Goal: Task Accomplishment & Management: Use online tool/utility

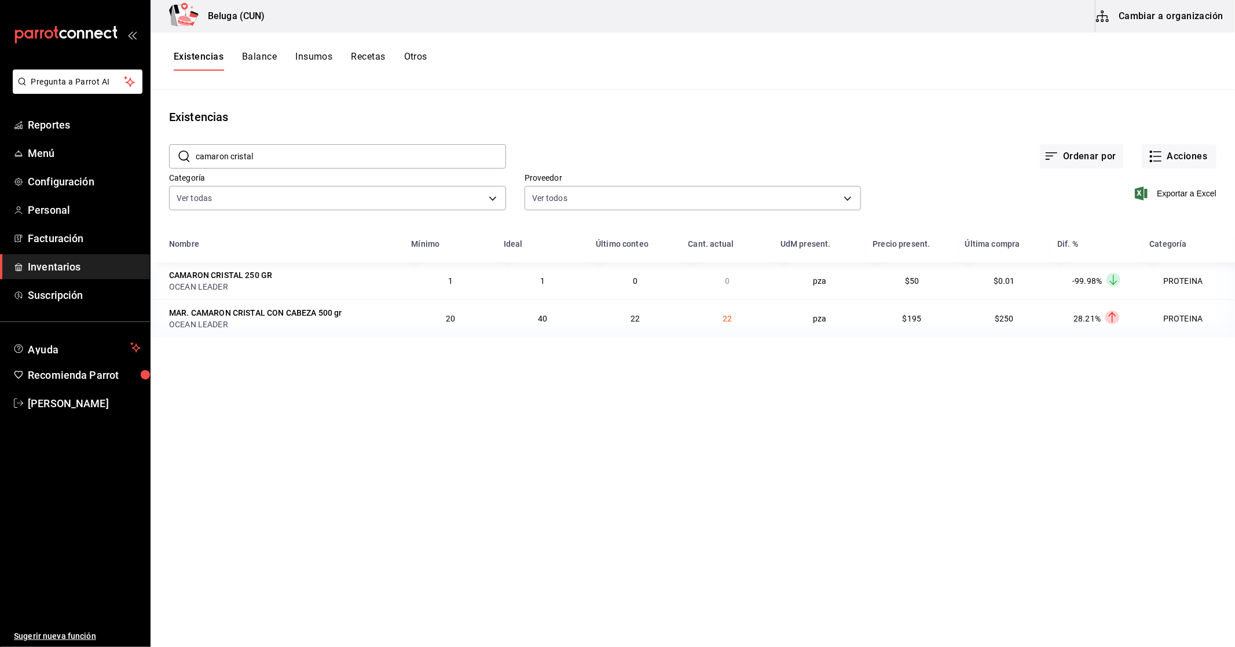
click at [214, 65] on button "Existencias" at bounding box center [199, 61] width 50 height 20
click at [193, 62] on button "Existencias" at bounding box center [199, 61] width 50 height 20
click at [46, 117] on span "Reportes" at bounding box center [84, 125] width 113 height 16
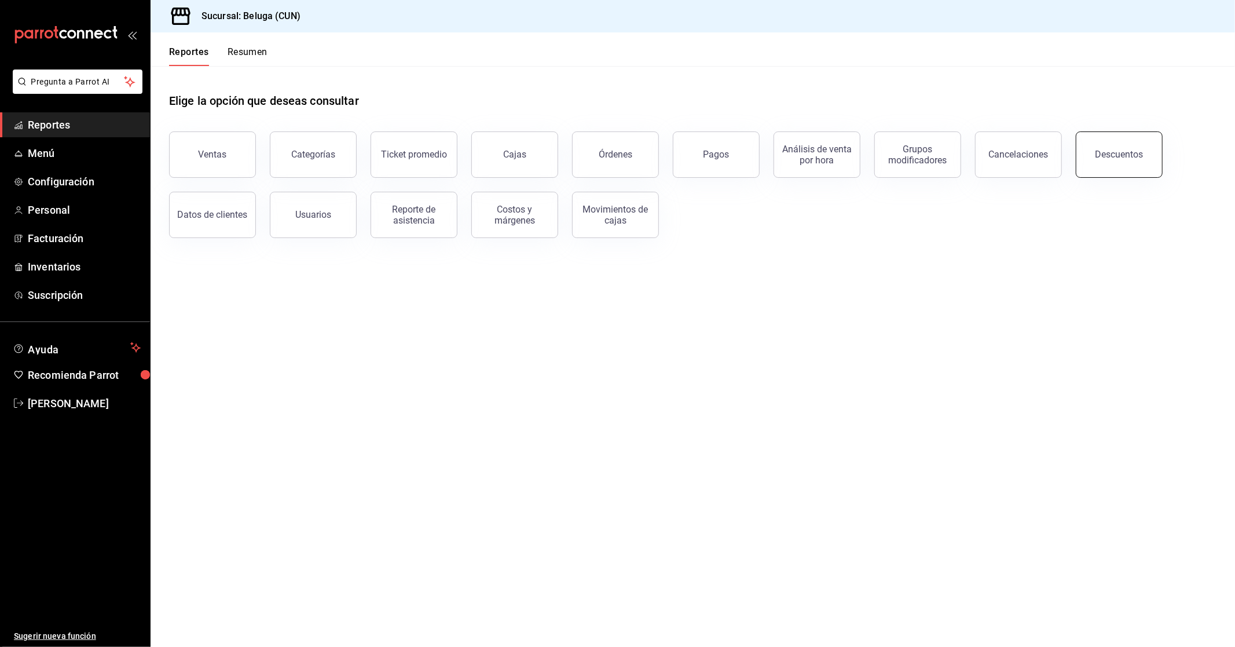
click at [1102, 155] on div "Descuentos" at bounding box center [1119, 154] width 48 height 11
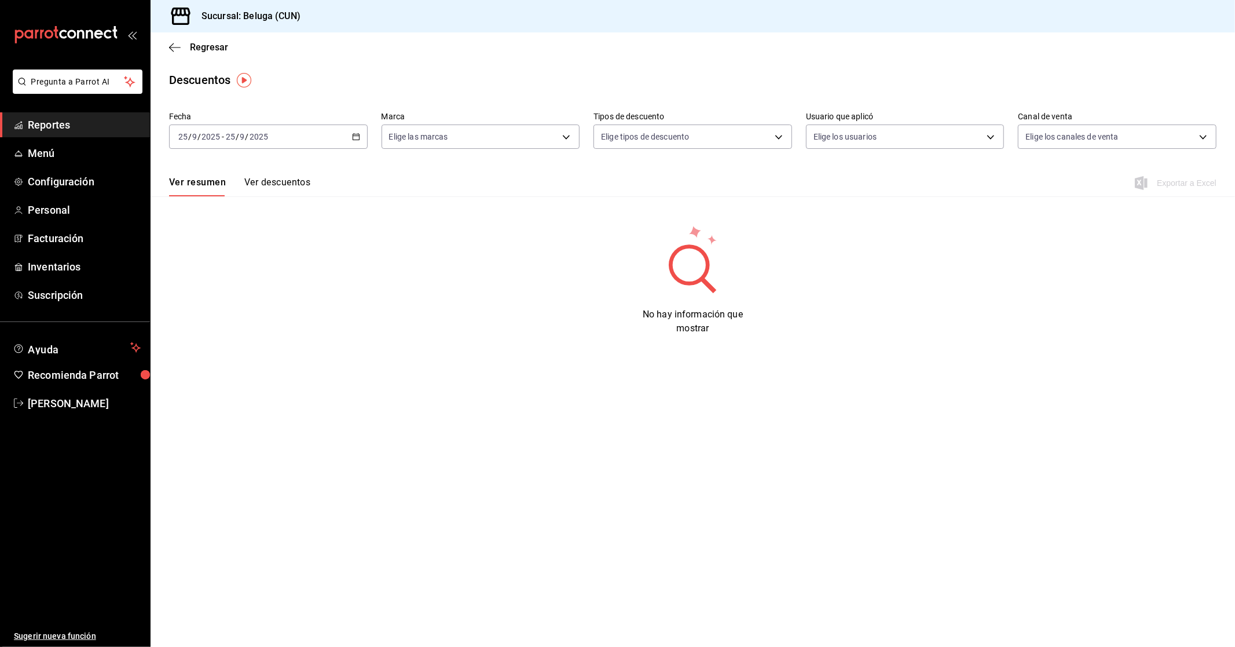
click at [355, 139] on icon "button" at bounding box center [356, 137] width 8 height 8
click at [195, 302] on span "Rango de fechas" at bounding box center [224, 302] width 90 height 12
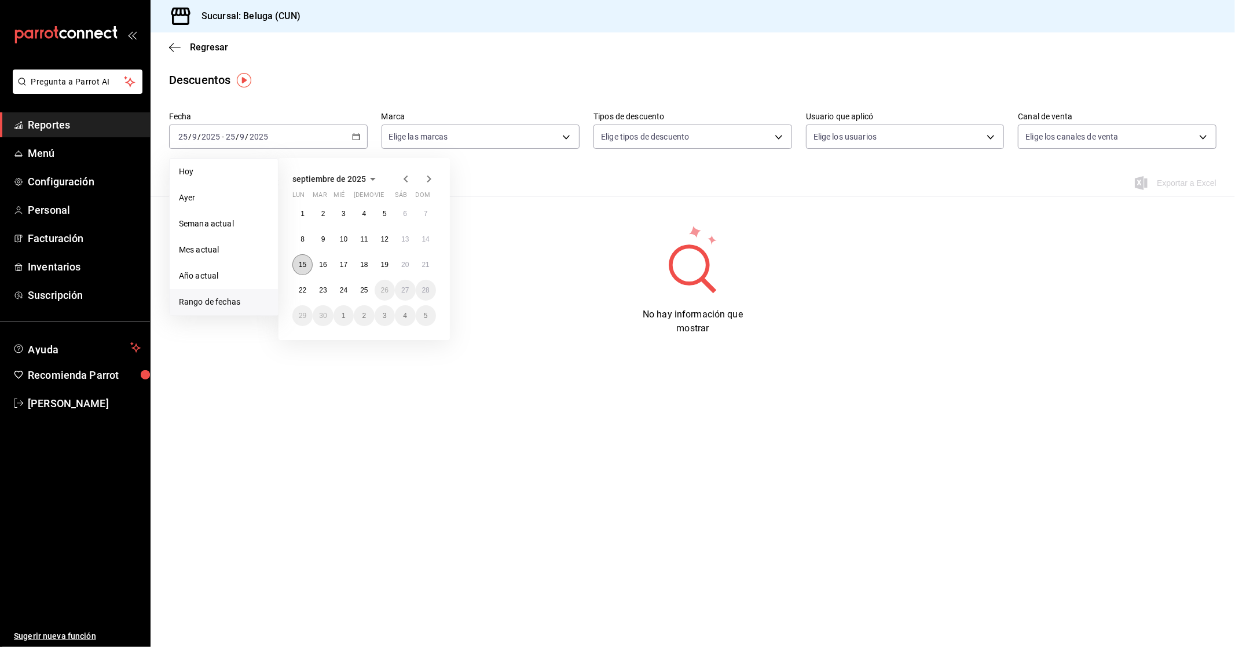
click at [303, 268] on abbr "15" at bounding box center [303, 264] width 8 height 8
click at [425, 267] on abbr "21" at bounding box center [426, 264] width 8 height 8
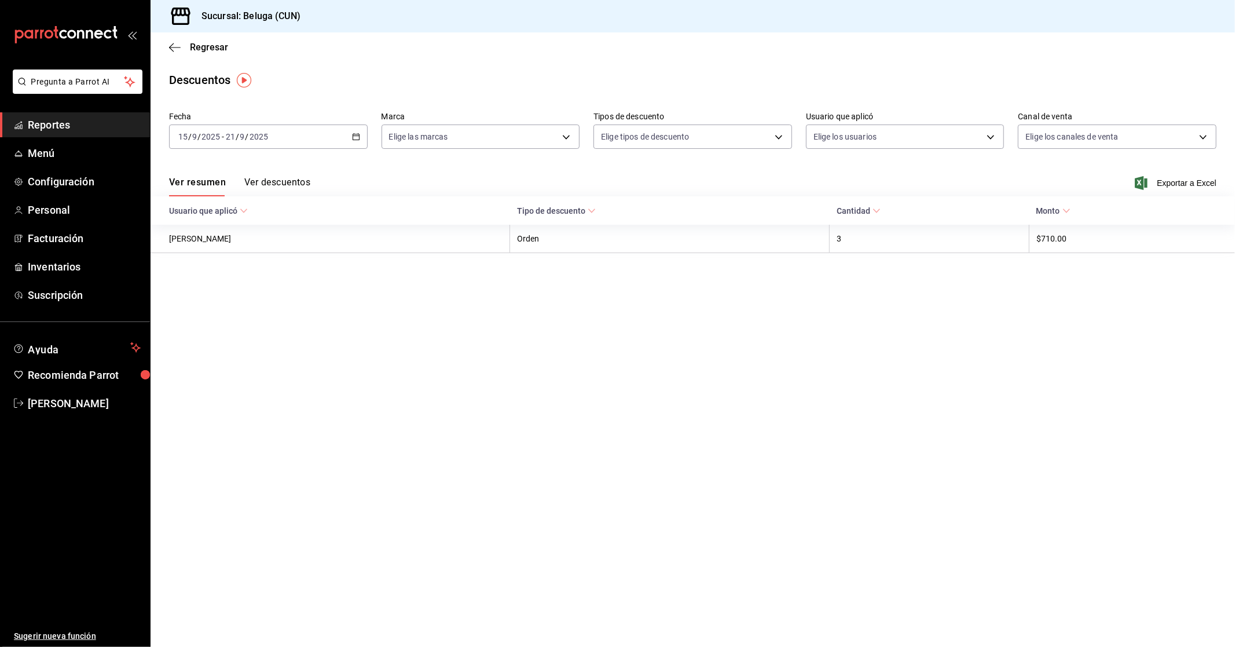
click at [284, 177] on button "Ver descuentos" at bounding box center [277, 187] width 66 height 20
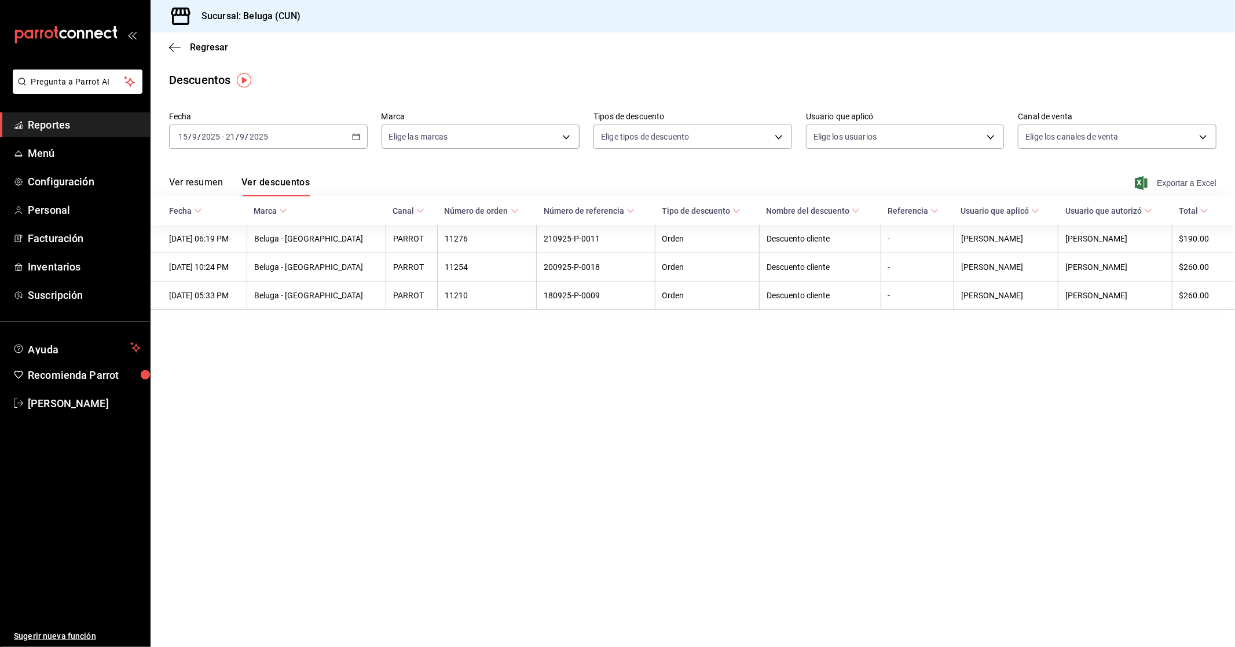
click at [1178, 183] on span "Exportar a Excel" at bounding box center [1176, 183] width 79 height 14
click at [199, 49] on span "Regresar" at bounding box center [209, 47] width 38 height 11
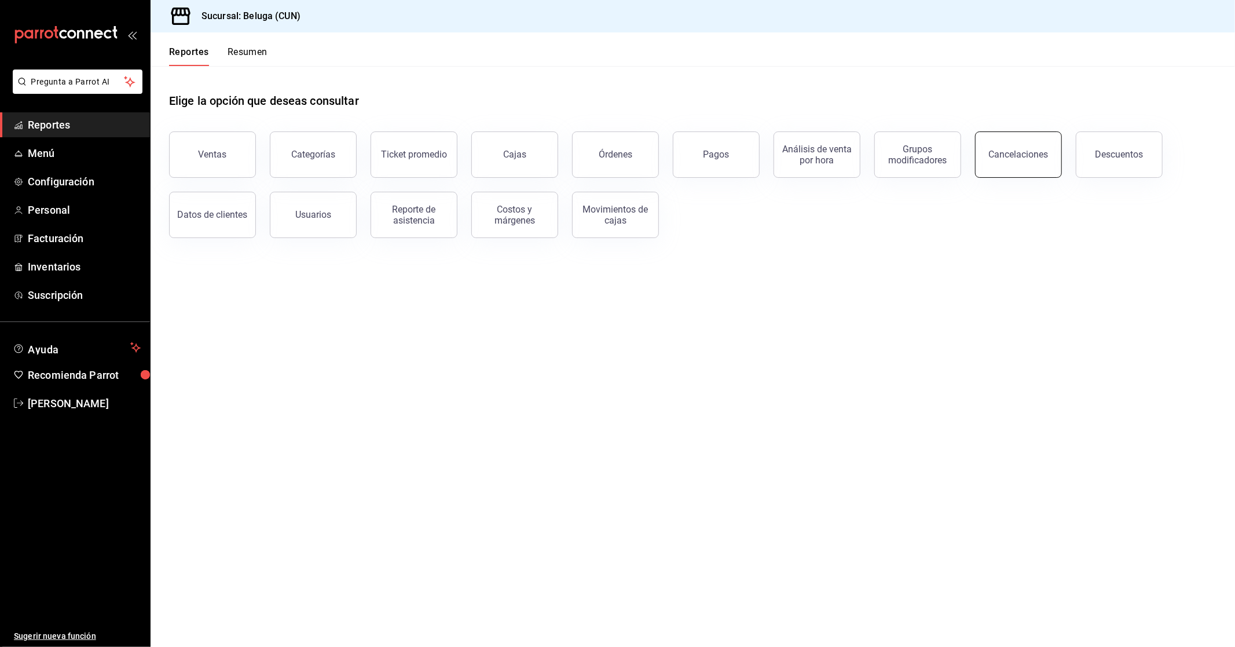
click at [1017, 152] on div "Cancelaciones" at bounding box center [1019, 154] width 60 height 11
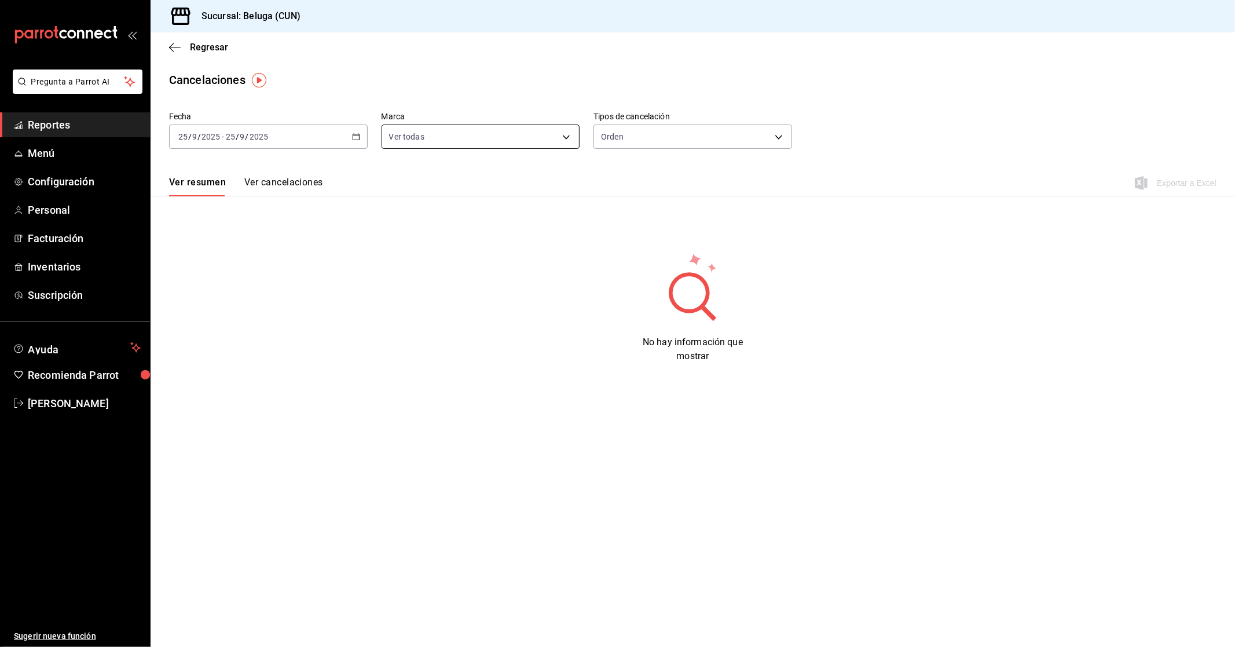
click at [570, 136] on body "Pregunta a Parrot AI Reportes Menú Configuración Personal Facturación Inventari…" at bounding box center [617, 323] width 1235 height 647
click at [726, 142] on div at bounding box center [617, 323] width 1235 height 647
click at [727, 139] on div "Ver todas Beluga - [GEOGRAPHIC_DATA]" at bounding box center [617, 323] width 1235 height 647
drag, startPoint x: 704, startPoint y: 139, endPoint x: 716, endPoint y: 146, distance: 13.5
click at [706, 139] on body "Pregunta a Parrot AI Reportes Menú Configuración Personal Facturación Inventari…" at bounding box center [617, 323] width 1235 height 647
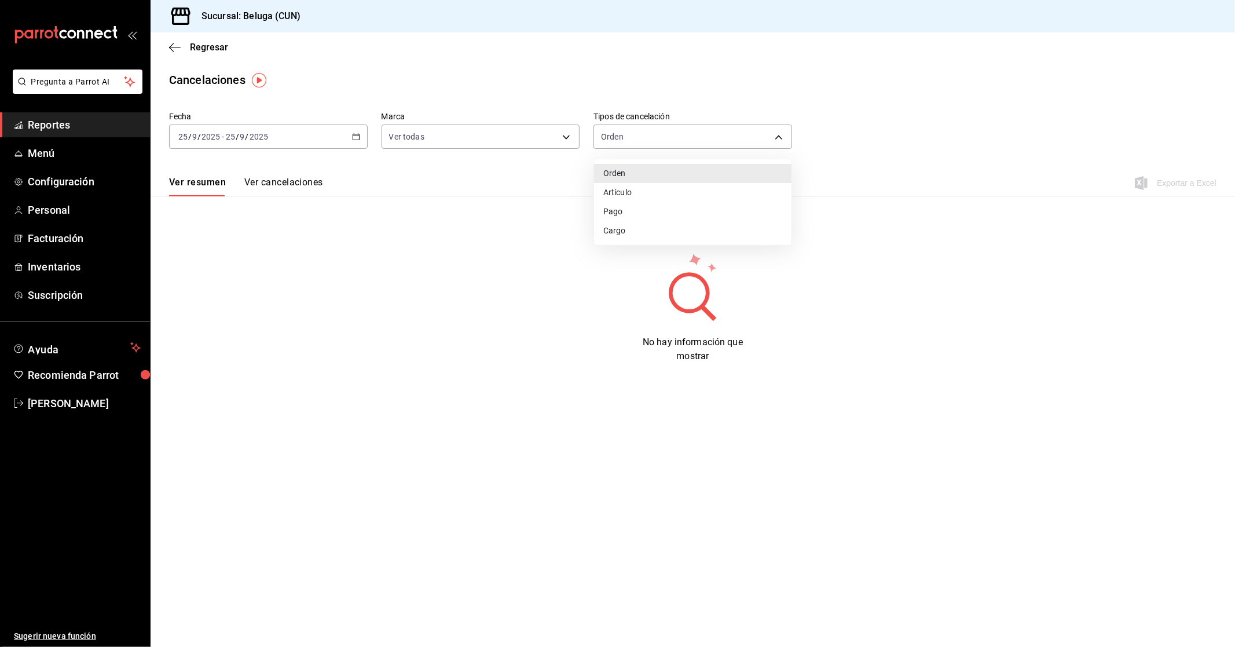
click at [301, 162] on div at bounding box center [617, 323] width 1235 height 647
click at [362, 132] on div "[DATE] [DATE] - [DATE] [DATE]" at bounding box center [268, 136] width 199 height 24
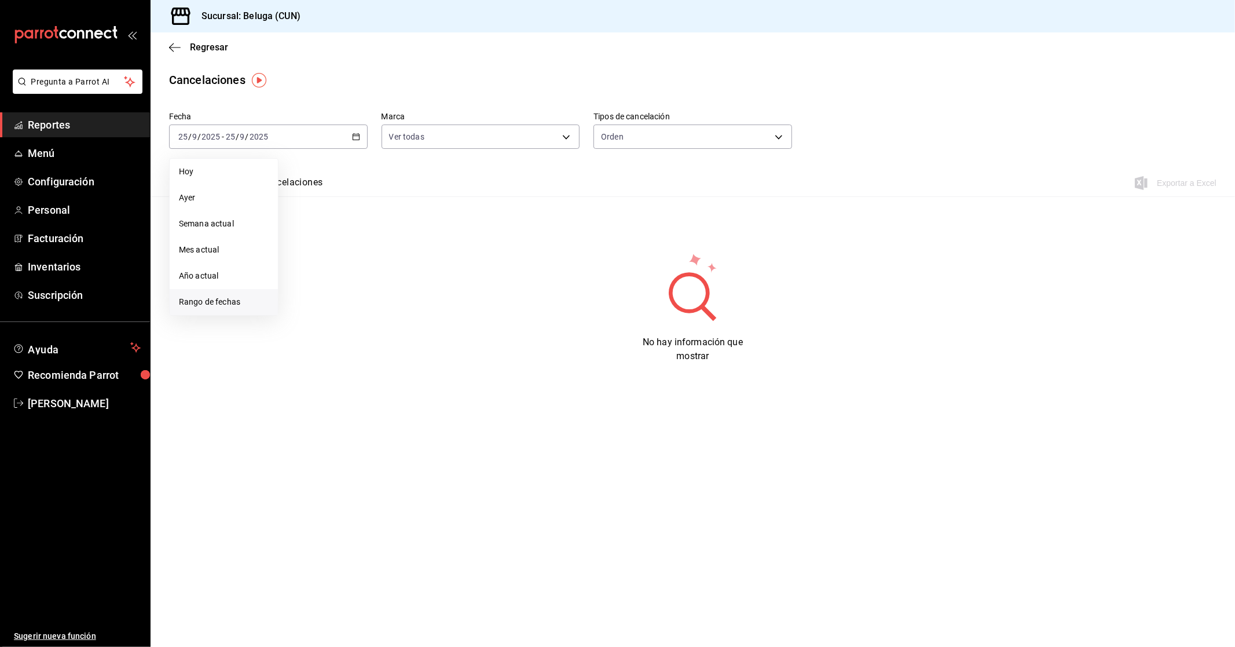
click at [236, 308] on li "Rango de fechas" at bounding box center [224, 302] width 108 height 26
click at [303, 265] on abbr "15" at bounding box center [303, 264] width 8 height 8
click at [431, 269] on button "21" at bounding box center [426, 264] width 20 height 21
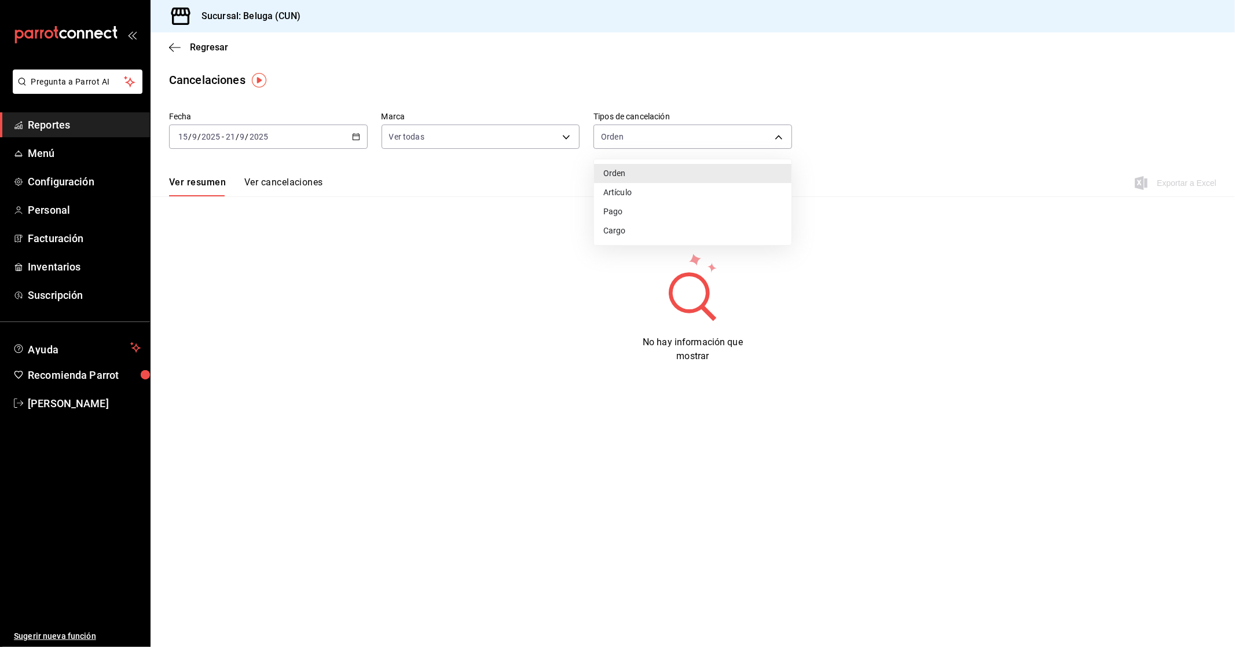
click at [688, 134] on body "Pregunta a Parrot AI Reportes Menú Configuración Personal Facturación Inventari…" at bounding box center [617, 323] width 1235 height 647
click at [508, 203] on div at bounding box center [617, 323] width 1235 height 647
click at [699, 148] on body "Pregunta a Parrot AI Reportes Menú Configuración Personal Facturación Inventari…" at bounding box center [617, 323] width 1235 height 647
click at [661, 174] on li "Orden" at bounding box center [692, 173] width 197 height 19
click at [316, 179] on button "Ver cancelaciones" at bounding box center [283, 187] width 79 height 20
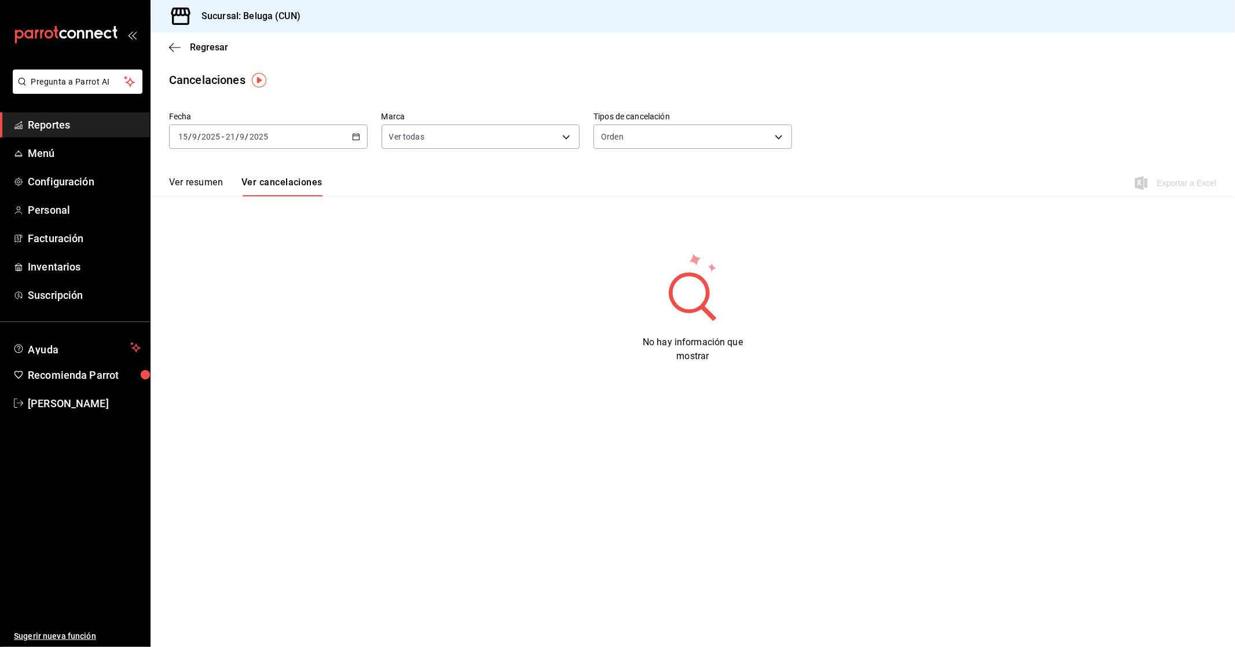
click at [212, 186] on button "Ver resumen" at bounding box center [196, 187] width 54 height 20
click at [636, 139] on body "Pregunta a Parrot AI Reportes Menú Configuración Personal Facturación Inventari…" at bounding box center [617, 323] width 1235 height 647
click at [634, 187] on li "Artículo" at bounding box center [692, 192] width 197 height 19
type input "ORDER_ITEM"
click at [206, 39] on div "Regresar" at bounding box center [692, 47] width 1084 height 30
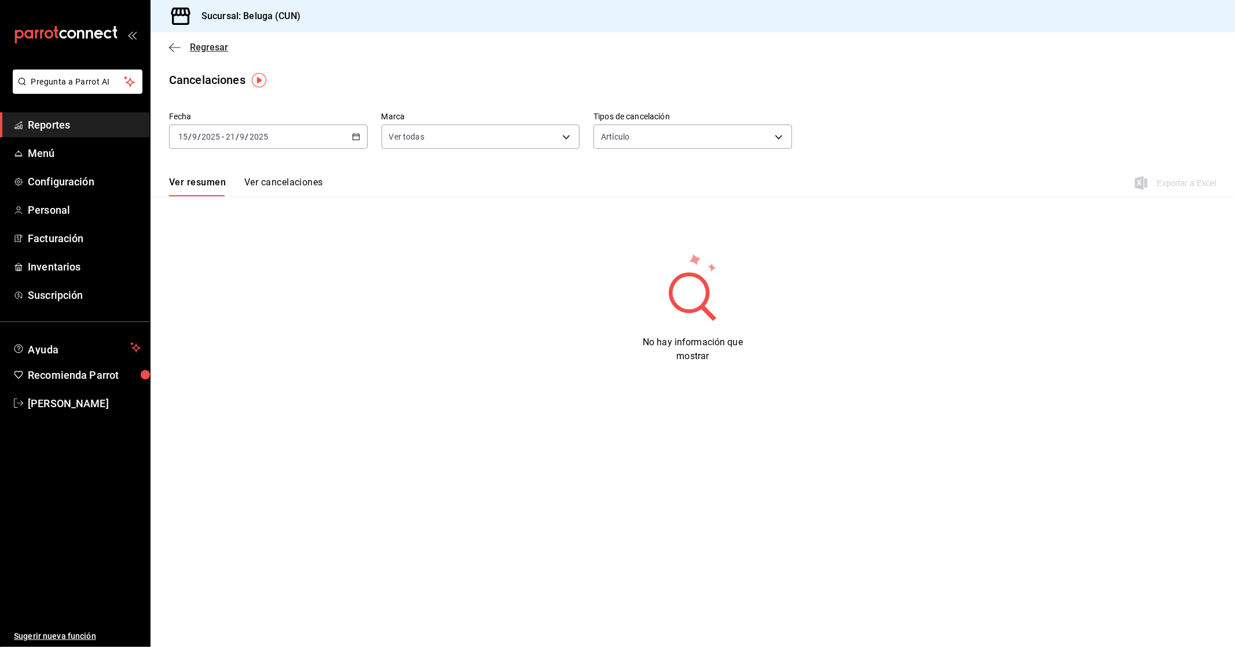
click at [209, 49] on span "Regresar" at bounding box center [209, 47] width 38 height 11
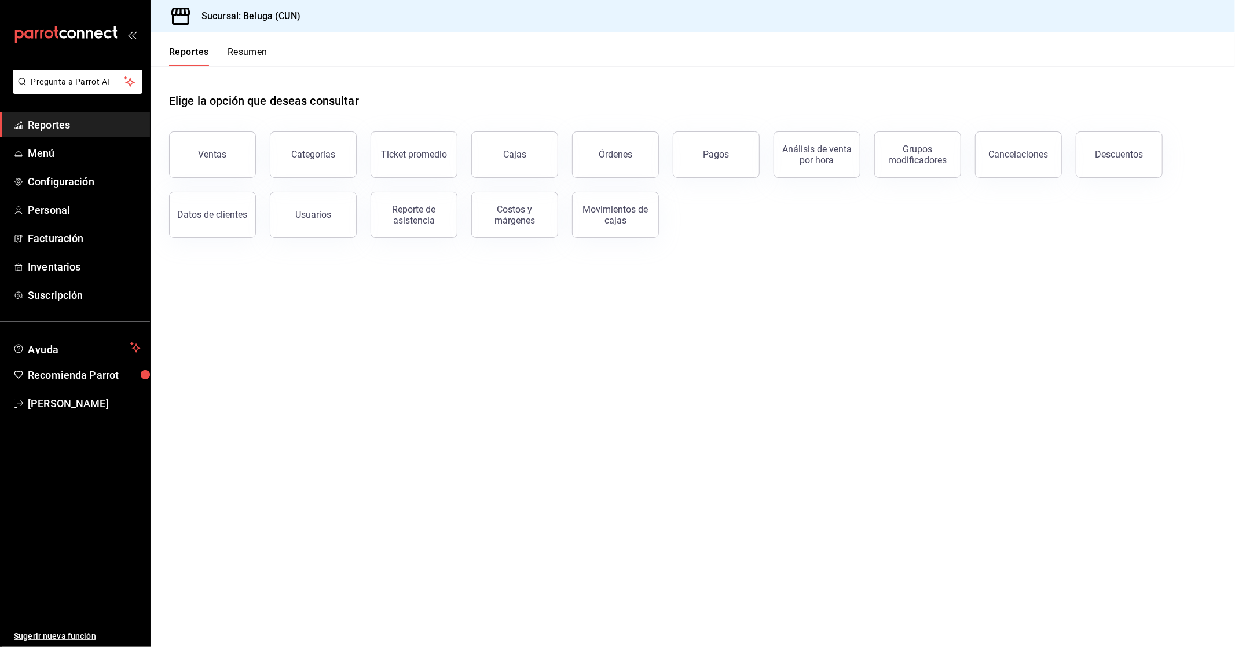
click at [1108, 181] on div "Ventas Categorías Ticket promedio Cajas Órdenes Pagos Análisis de venta por hor…" at bounding box center [685, 177] width 1061 height 120
click at [1119, 156] on div "Descuentos" at bounding box center [1119, 154] width 48 height 11
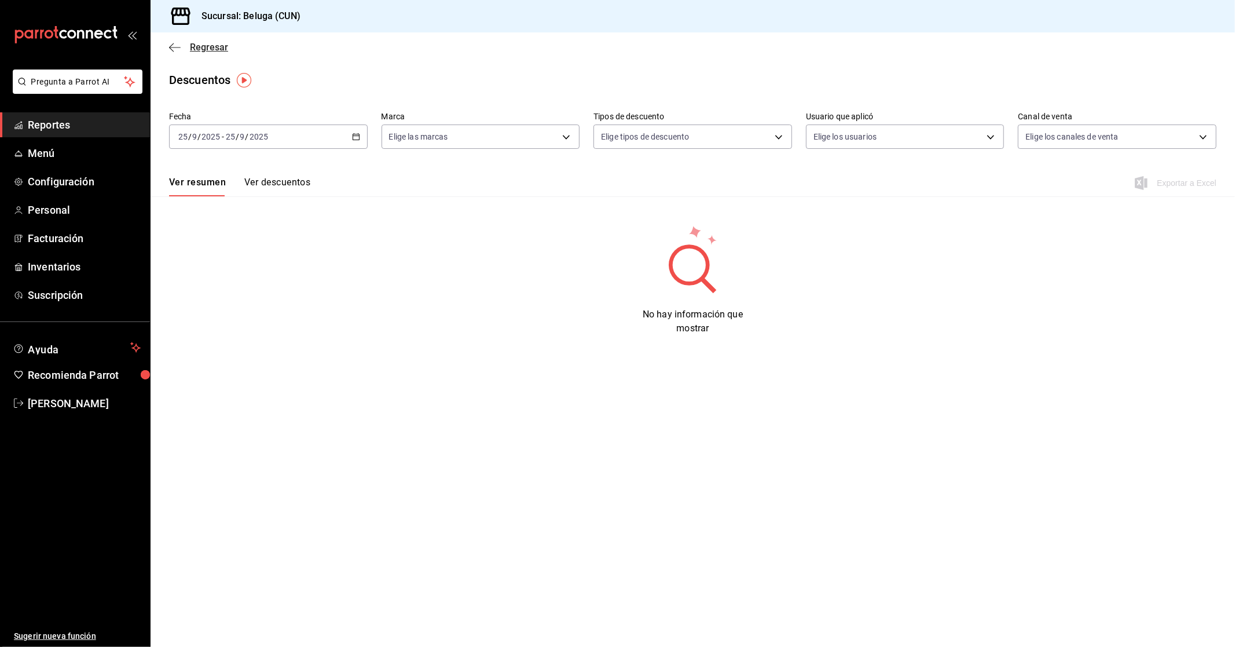
click at [215, 48] on span "Regresar" at bounding box center [209, 47] width 38 height 11
